Goal: Transaction & Acquisition: Register for event/course

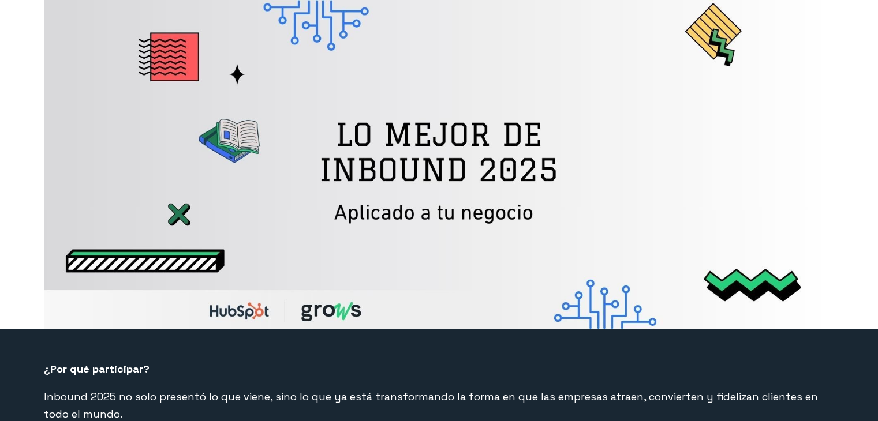
select select "PE"
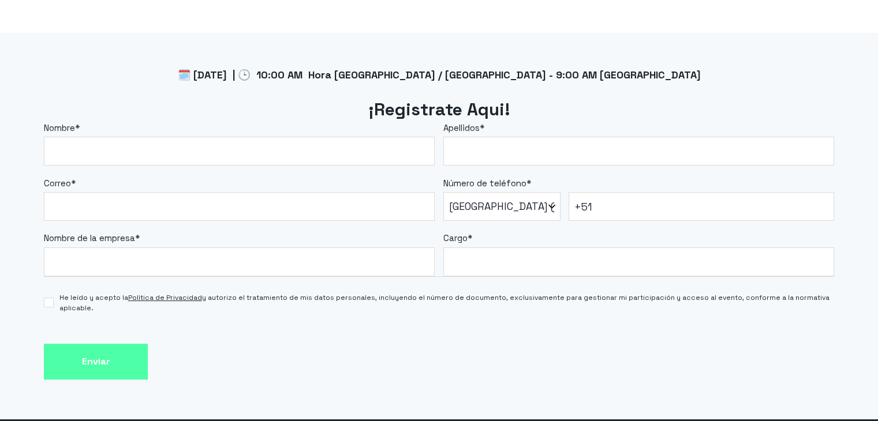
scroll to position [976, 0]
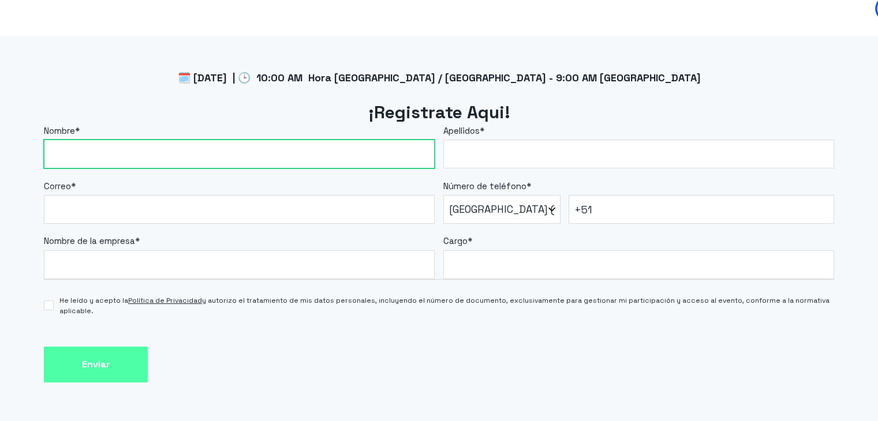
click at [263, 157] on input "Nombre *" at bounding box center [239, 154] width 391 height 29
type input "[PERSON_NAME]"
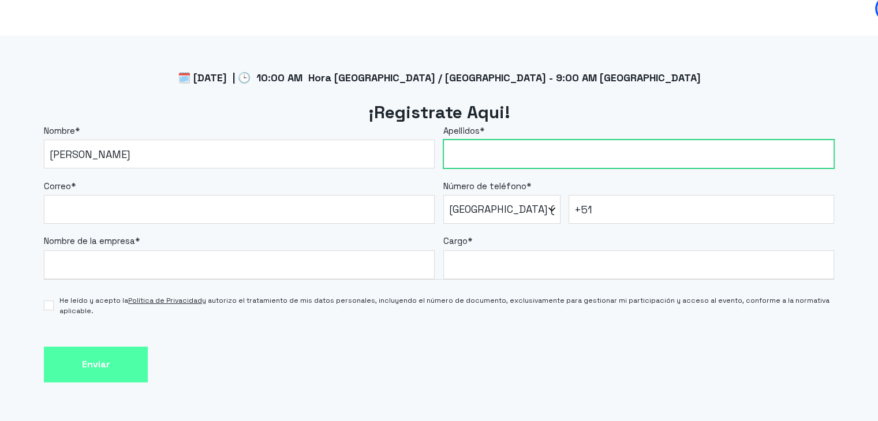
click at [509, 158] on input "Apellidos *" at bounding box center [638, 154] width 391 height 29
type input "[PERSON_NAME]"
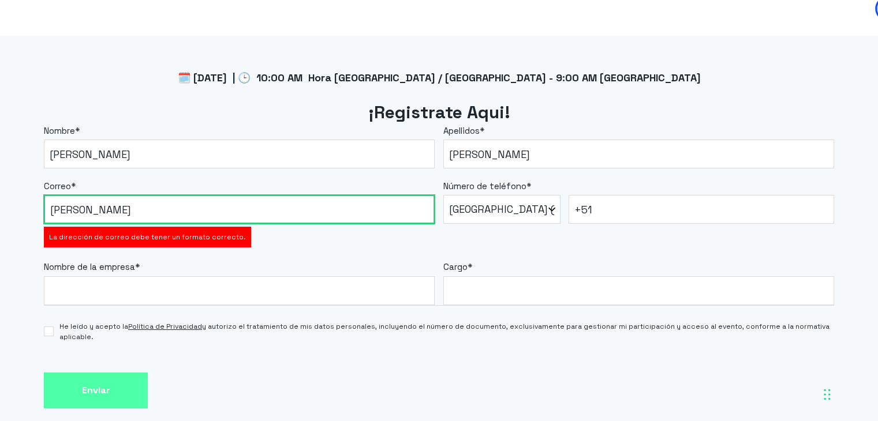
type input "[PERSON_NAME][EMAIL_ADDRESS][DOMAIN_NAME]"
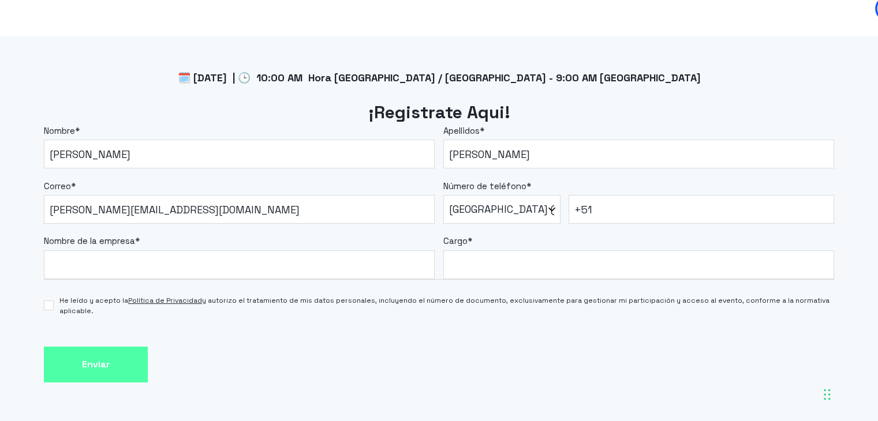
click at [637, 227] on fieldset "Nombre de la empresa * Cargo *" at bounding box center [439, 251] width 790 height 55
click at [632, 222] on input "+51" at bounding box center [702, 209] width 266 height 29
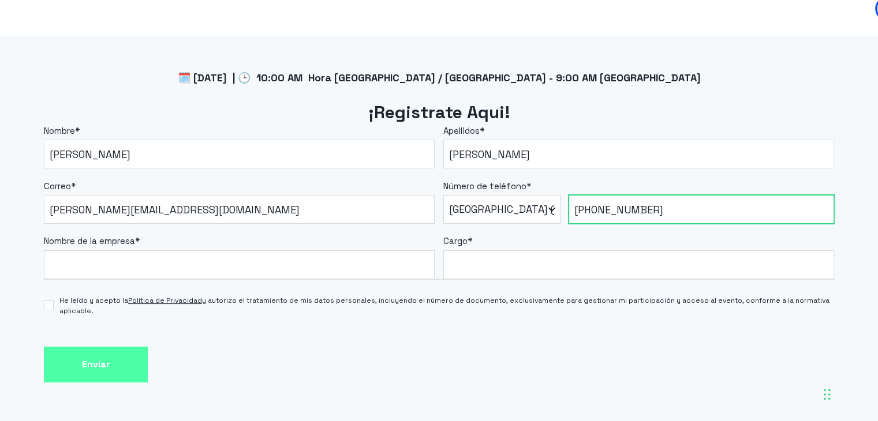
type input "[PHONE_NUMBER]"
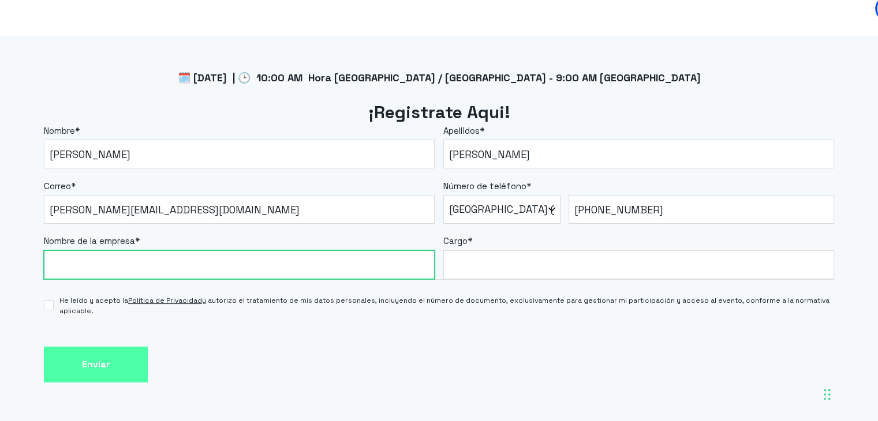
click at [159, 278] on input "Nombre de la empresa *" at bounding box center [239, 265] width 391 height 29
type input "Powerpay"
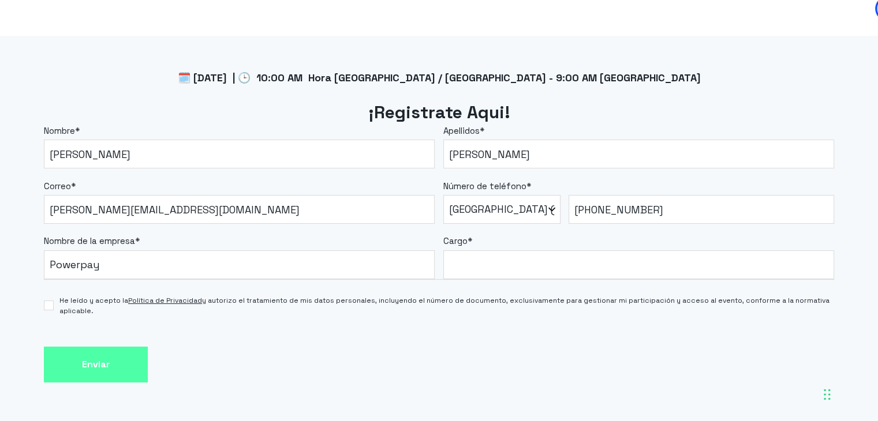
click at [472, 286] on div "He leído y acepto la Política de Privacidad y autorizo el tratamiento de mis da…" at bounding box center [439, 300] width 790 height 41
click at [471, 285] on div "He leído y acepto la Política de Privacidad y autorizo el tratamiento de mis da…" at bounding box center [439, 300] width 790 height 41
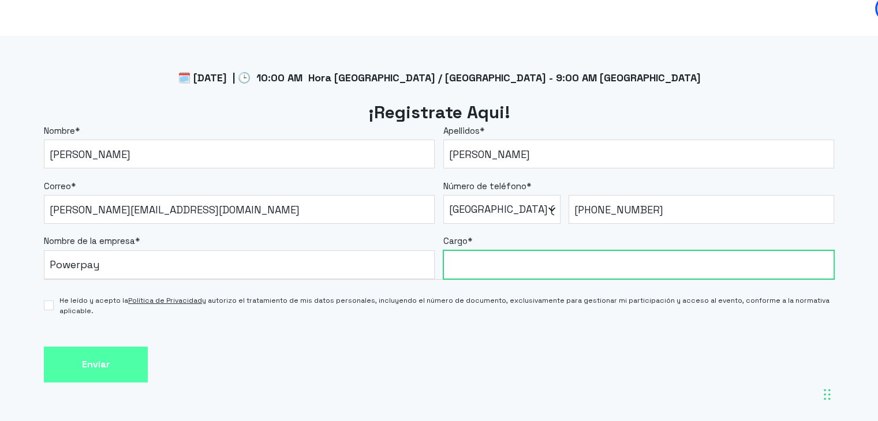
click at [457, 275] on input "Cargo *" at bounding box center [638, 265] width 391 height 29
type input "Analista de Marketing"
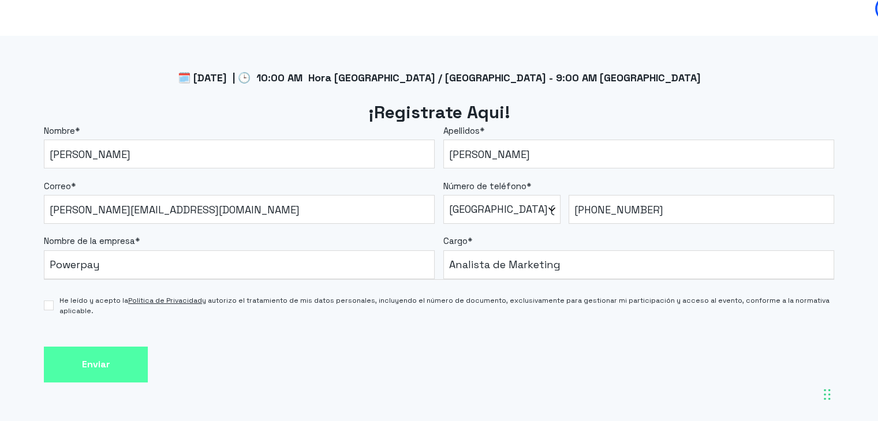
click at [43, 305] on div "🗓️ [DATE] | 🕒 10:00 AM Hora [GEOGRAPHIC_DATA] / [GEOGRAPHIC_DATA] - 9:00 AM [GE…" at bounding box center [439, 229] width 878 height 387
click at [47, 305] on input "He leído y acepto la Política de Privacidad y autorizo el tratamiento de mis da…" at bounding box center [49, 306] width 10 height 10
checkbox input "true"
click at [99, 363] on input "Enviar" at bounding box center [96, 365] width 104 height 36
